Goal: Check status: Check status

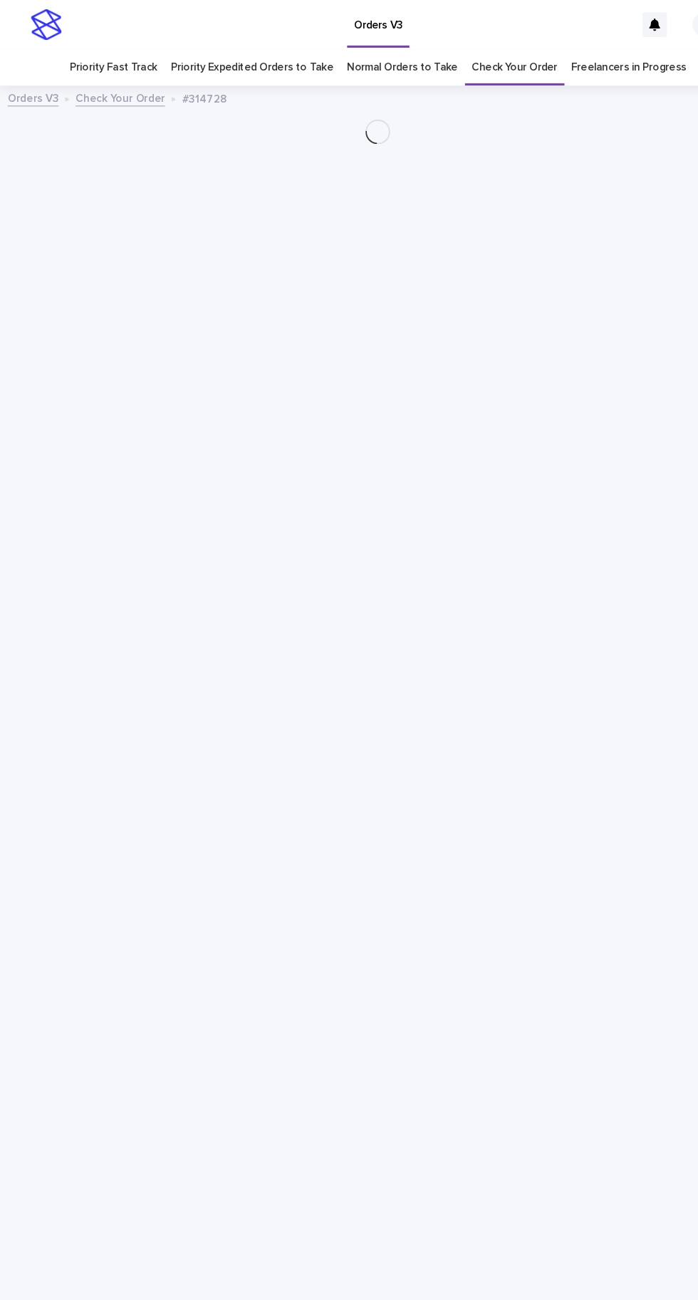
scroll to position [45, 0]
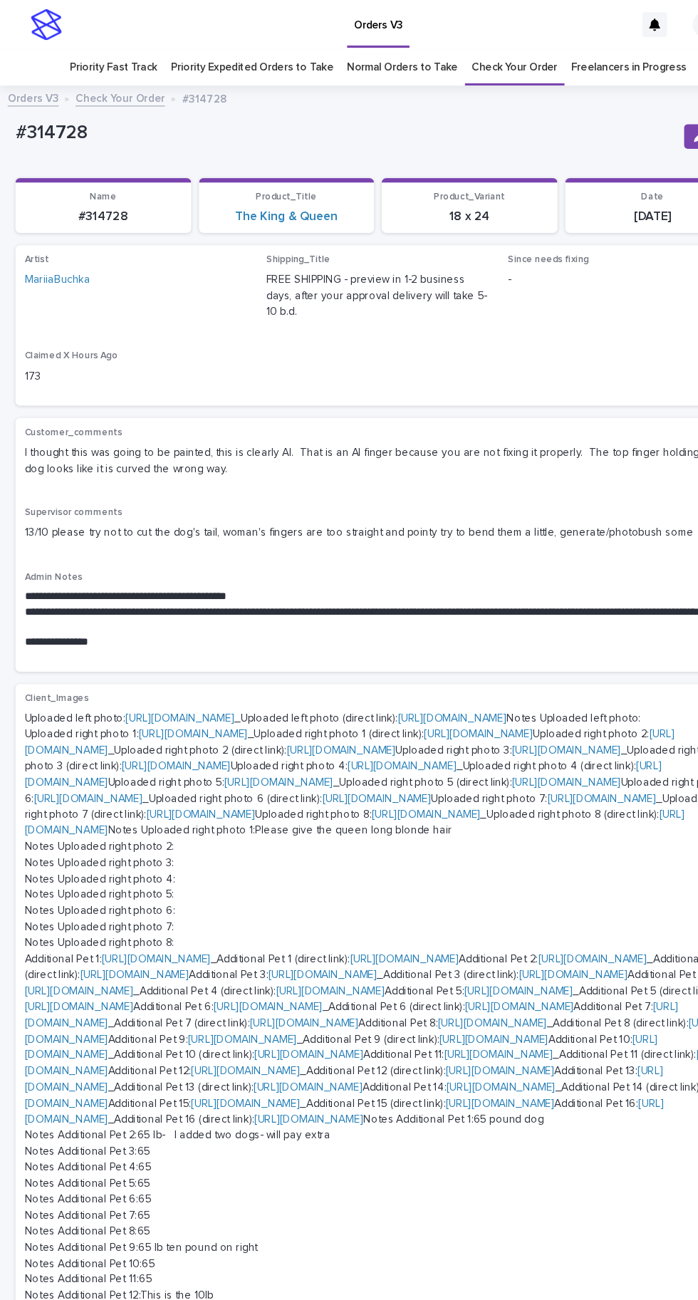
click at [589, 46] on link "Freelancers in Progress" at bounding box center [581, 62] width 106 height 33
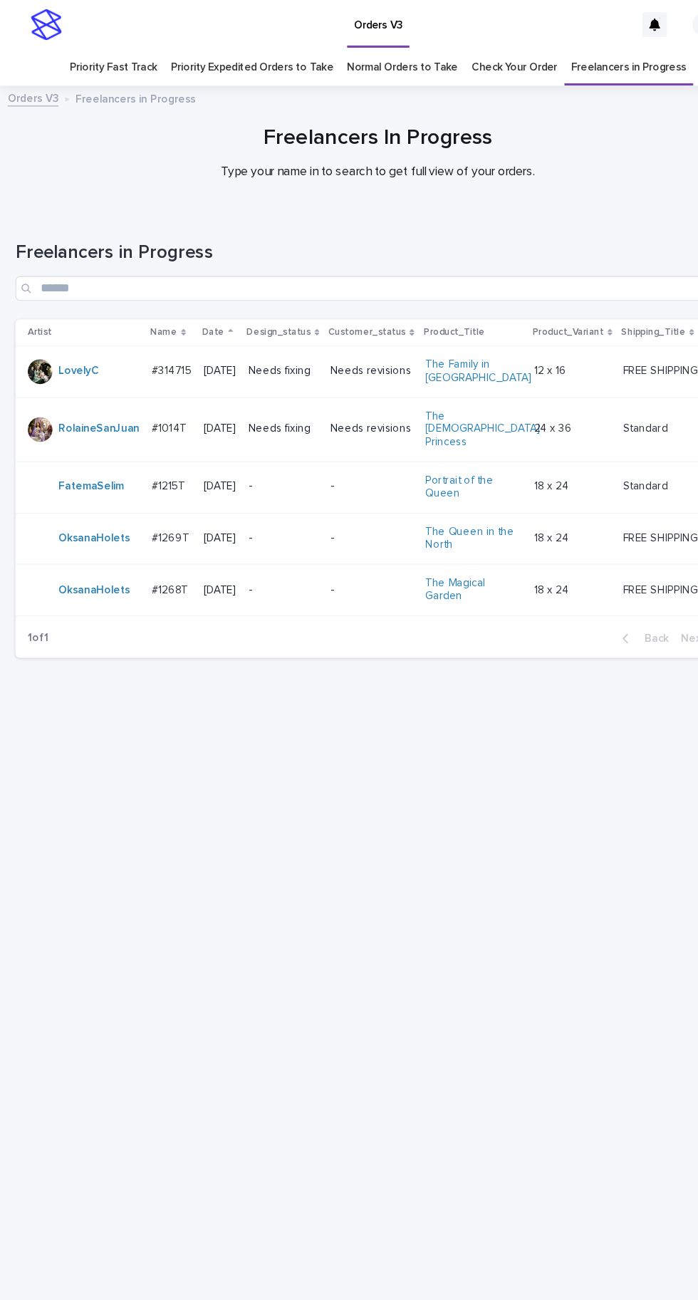
click at [170, 489] on p "#1269T" at bounding box center [158, 496] width 37 height 15
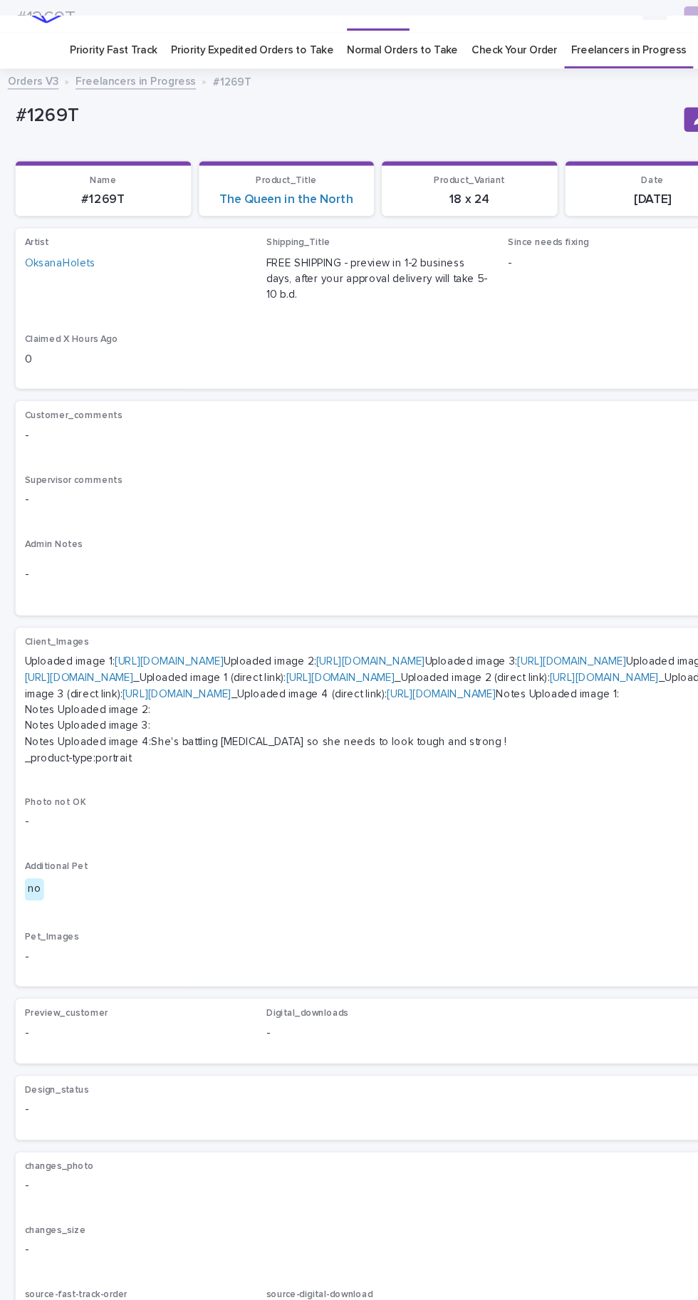
scroll to position [13, 0]
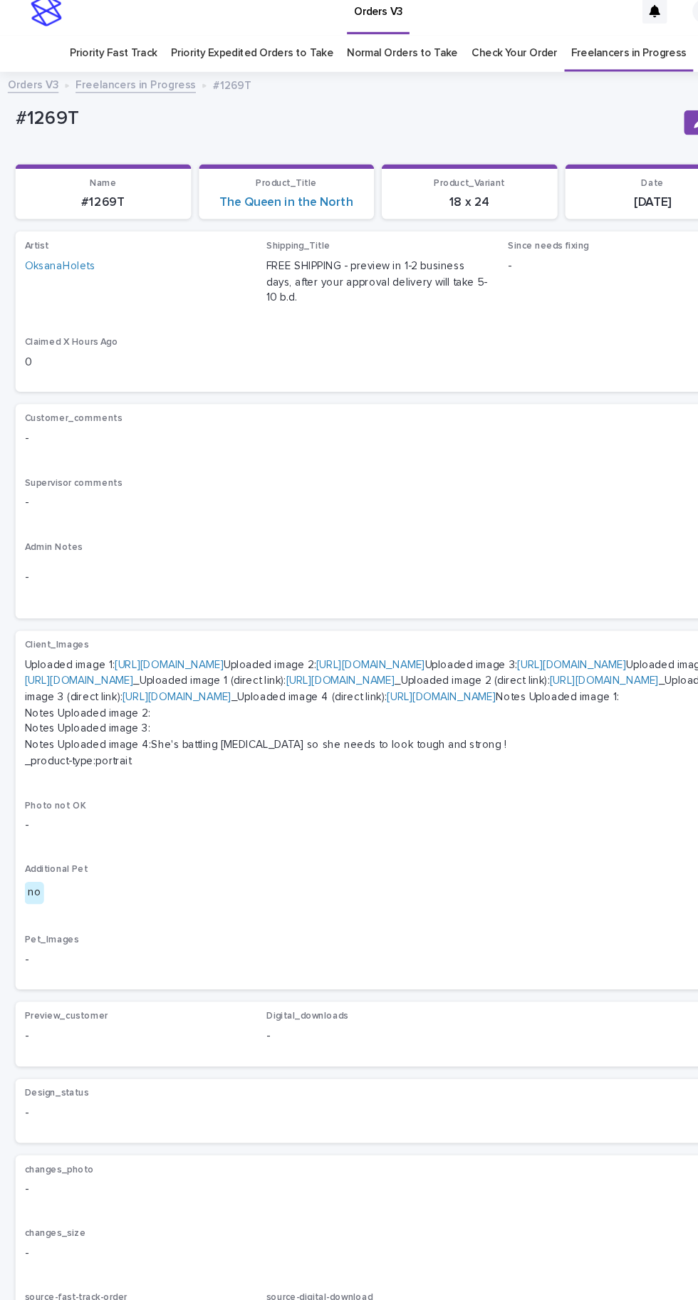
click at [189, 609] on link "[URL][DOMAIN_NAME]" at bounding box center [156, 614] width 100 height 10
click at [292, 616] on link "[URL][DOMAIN_NAME]" at bounding box center [342, 614] width 100 height 10
click at [207, 609] on link "[URL][DOMAIN_NAME]" at bounding box center [156, 614] width 100 height 10
click at [123, 634] on link "[URL][DOMAIN_NAME]" at bounding box center [73, 629] width 100 height 10
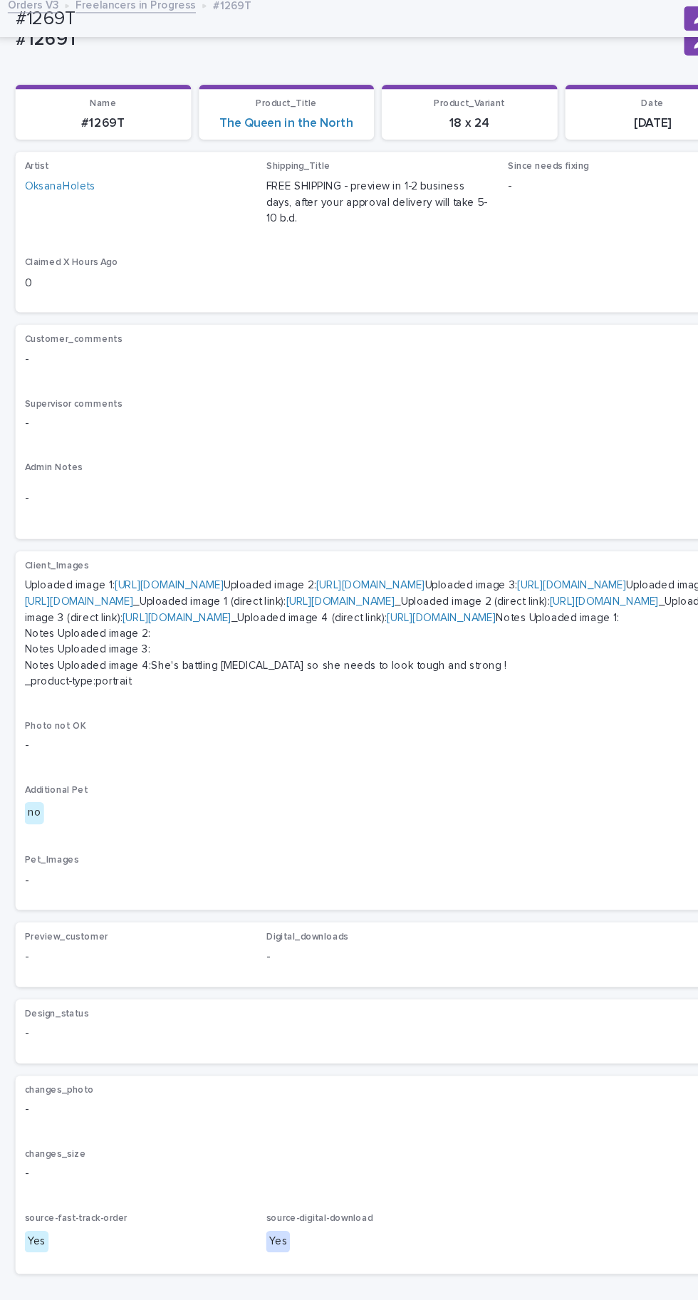
scroll to position [151, 0]
click at [264, 561] on link "[URL][DOMAIN_NAME]" at bounding box center [314, 556] width 100 height 10
click at [358, 576] on link "[URL][DOMAIN_NAME]" at bounding box center [408, 571] width 100 height 10
click at [123, 561] on link "[URL][DOMAIN_NAME]" at bounding box center [73, 556] width 100 height 10
click at [478, 536] on link "[URL][DOMAIN_NAME]" at bounding box center [528, 541] width 100 height 10
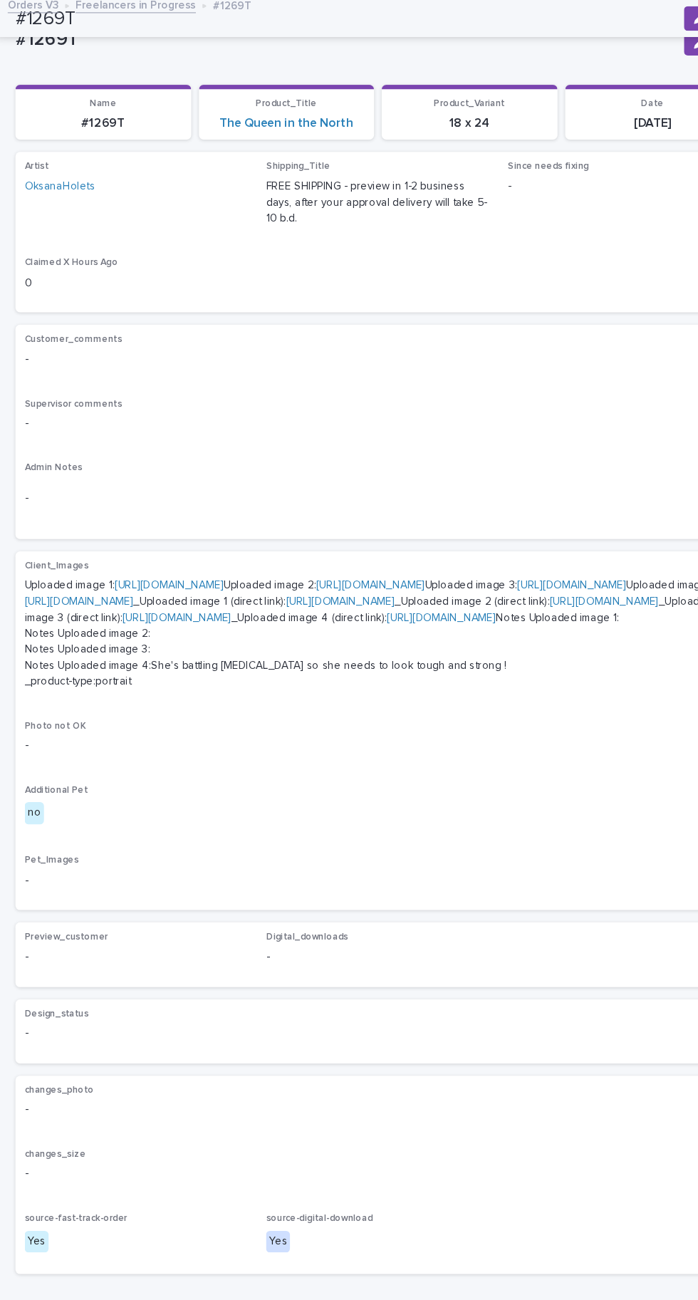
click at [292, 536] on link "[URL][DOMAIN_NAME]" at bounding box center [342, 541] width 100 height 10
click at [207, 536] on link "[URL][DOMAIN_NAME]" at bounding box center [156, 541] width 100 height 10
click at [478, 536] on link "[URL][DOMAIN_NAME]" at bounding box center [528, 541] width 100 height 10
click at [292, 536] on link "[URL][DOMAIN_NAME]" at bounding box center [342, 541] width 100 height 10
